Goal: Task Accomplishment & Management: Manage account settings

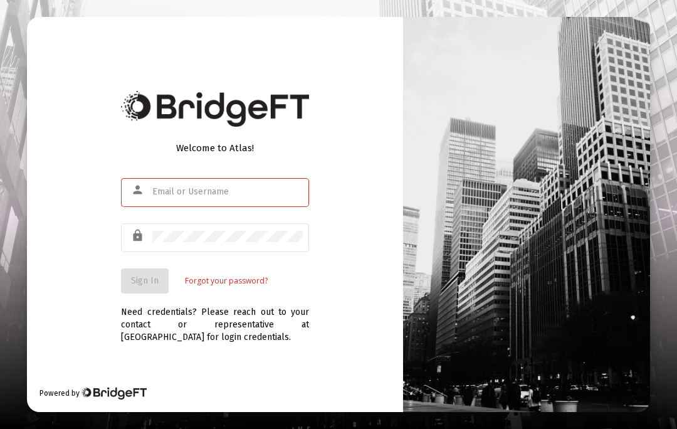
scroll to position [55, 0]
click at [174, 187] on input "text" at bounding box center [227, 192] width 151 height 10
type input "W"
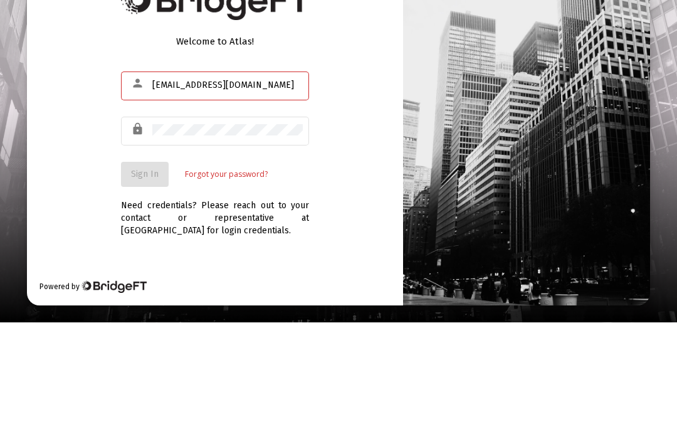
type input "dsdacasey1@spectrum.net"
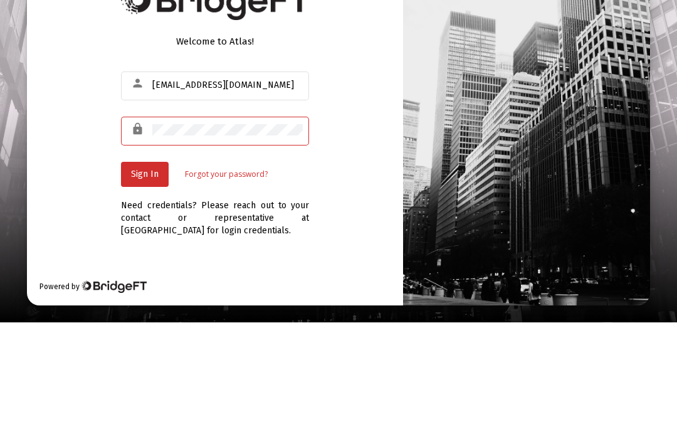
click at [136, 275] on span "Sign In" at bounding box center [145, 280] width 28 height 11
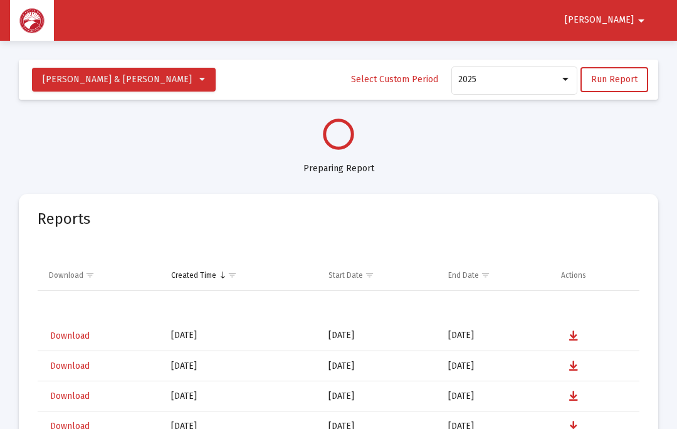
select select "View all"
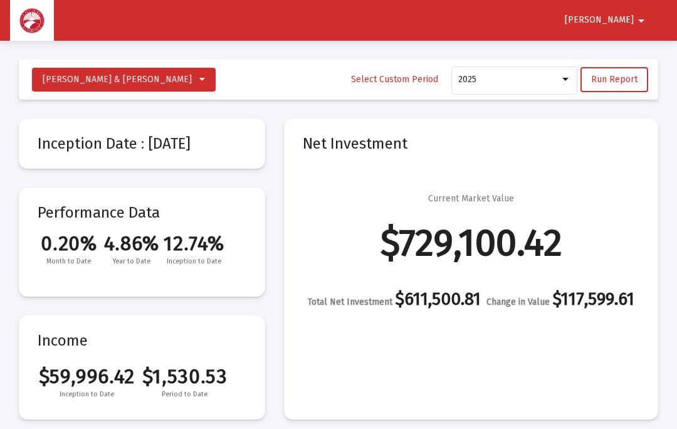
click at [644, 13] on mat-icon "arrow_drop_down" at bounding box center [641, 20] width 15 height 25
click at [632, 51] on button "Logout" at bounding box center [632, 53] width 70 height 30
